Goal: Communication & Community: Ask a question

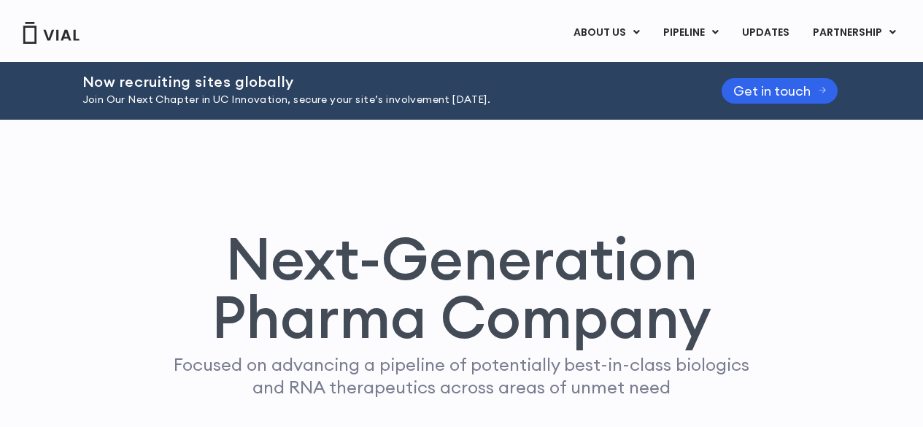
click at [67, 37] on img at bounding box center [51, 33] width 58 height 22
click at [750, 93] on span "Get in touch" at bounding box center [771, 90] width 77 height 11
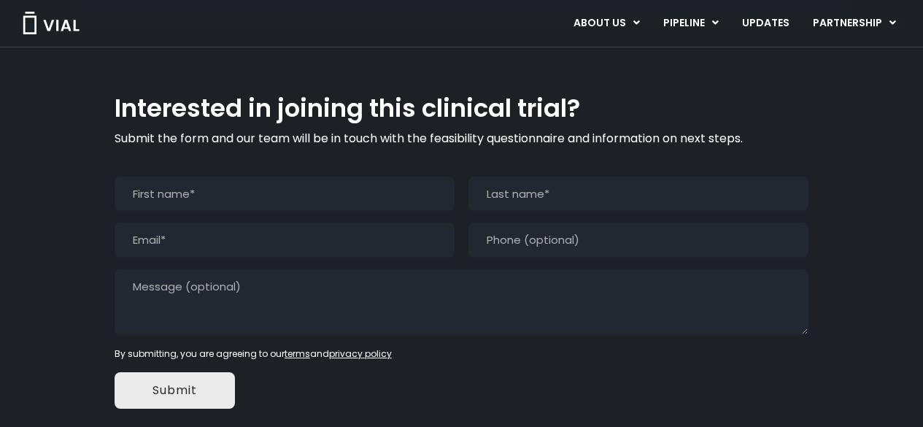
scroll to position [1388, 0]
click at [247, 177] on input "First" at bounding box center [285, 194] width 340 height 35
type input "[PERSON_NAME]"
type input "[EMAIL_ADDRESS][PERSON_NAME][DOMAIN_NAME]"
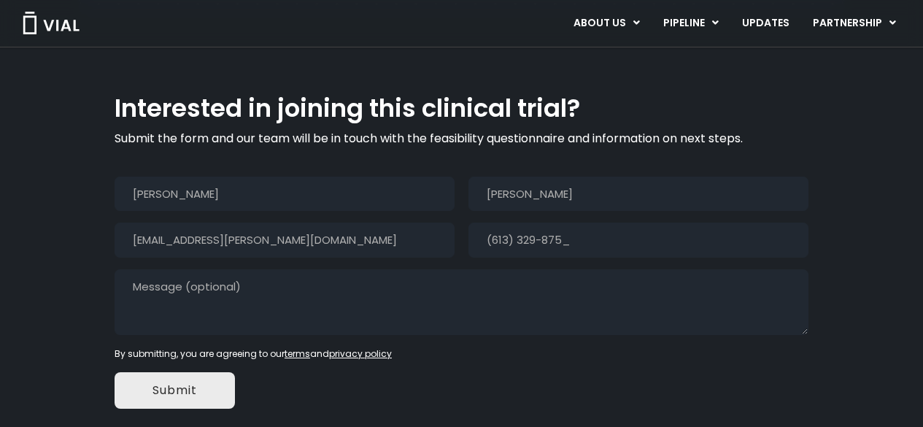
type input "[PHONE_NUMBER]"
click at [301, 269] on textarea "Message" at bounding box center [462, 302] width 694 height 66
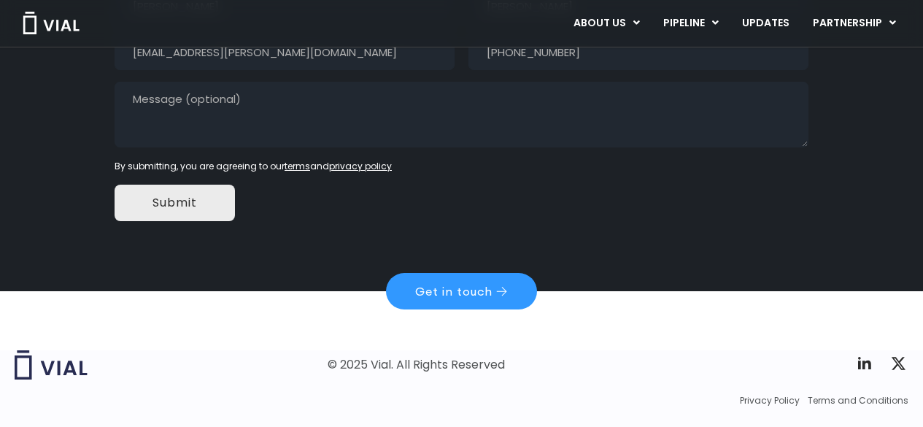
scroll to position [1333, 0]
